Goal: Transaction & Acquisition: Purchase product/service

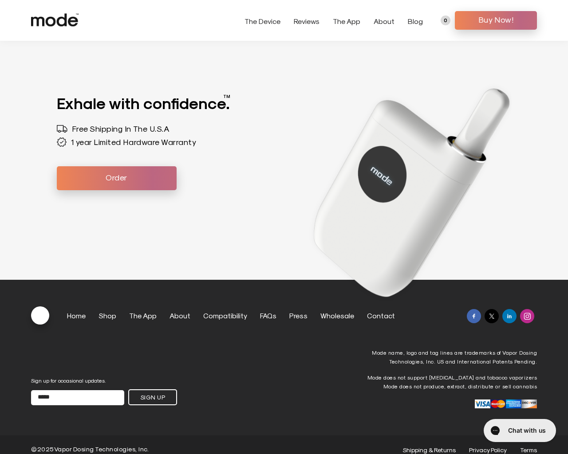
scroll to position [2450, 0]
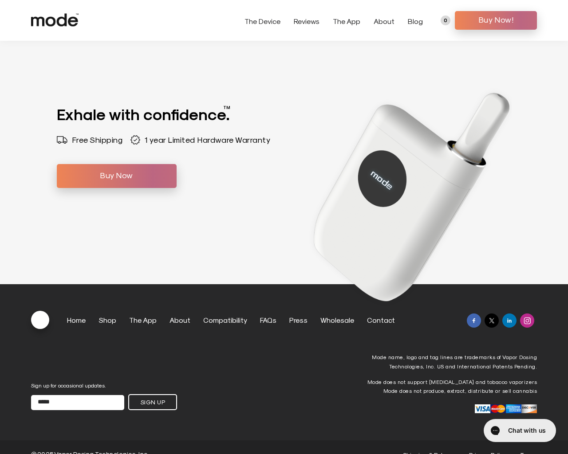
scroll to position [2898, 0]
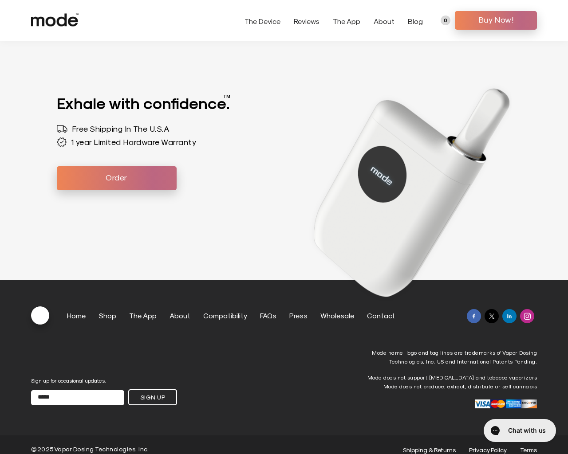
scroll to position [2450, 0]
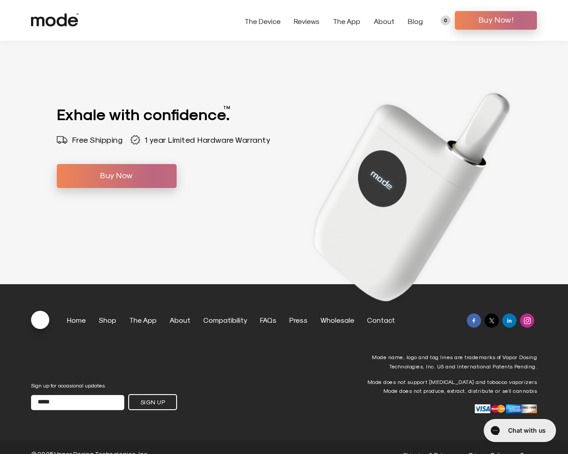
scroll to position [2898, 0]
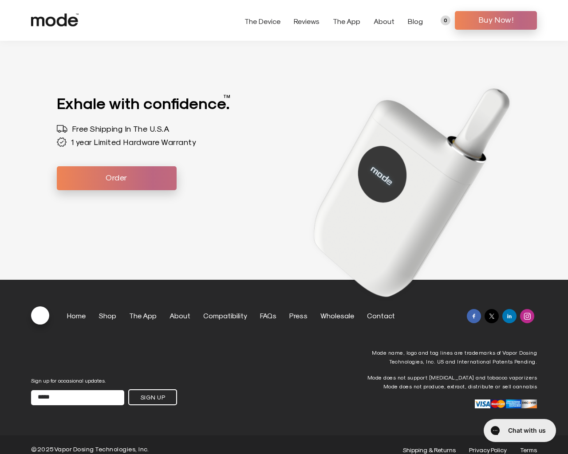
scroll to position [2450, 0]
